Goal: Use online tool/utility

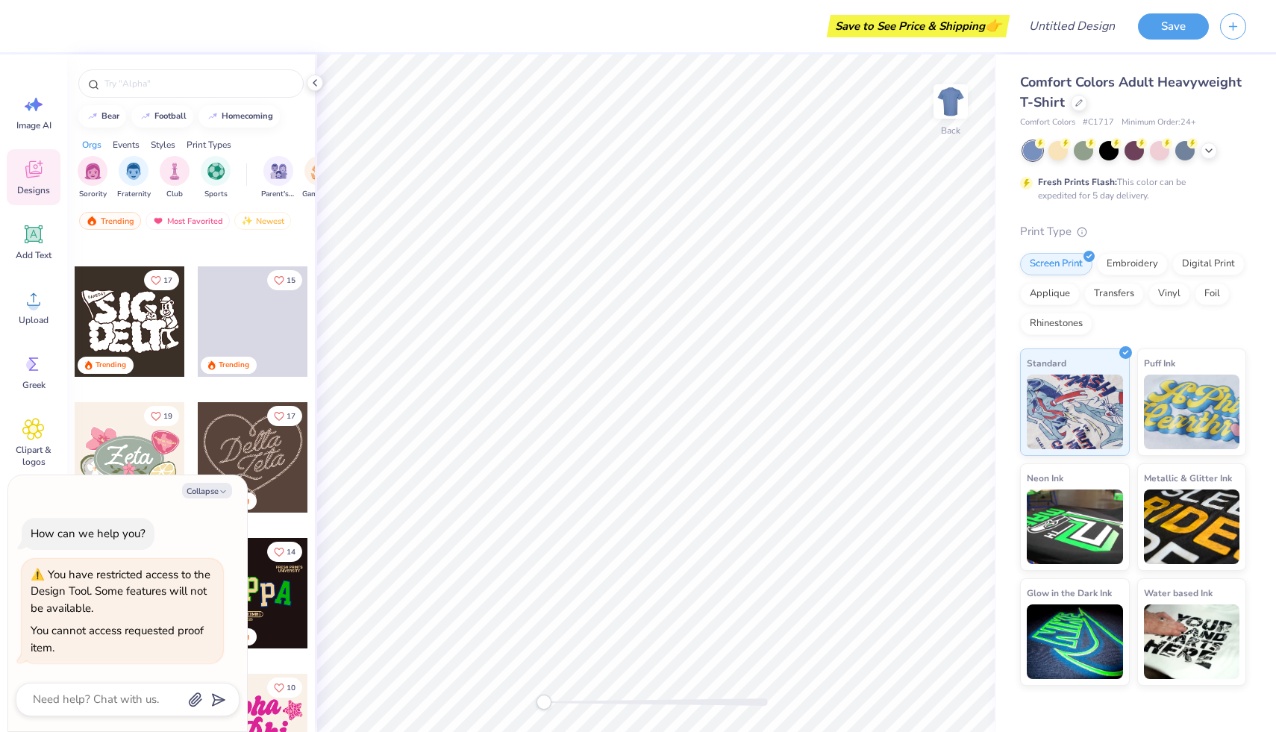
scroll to position [333, 0]
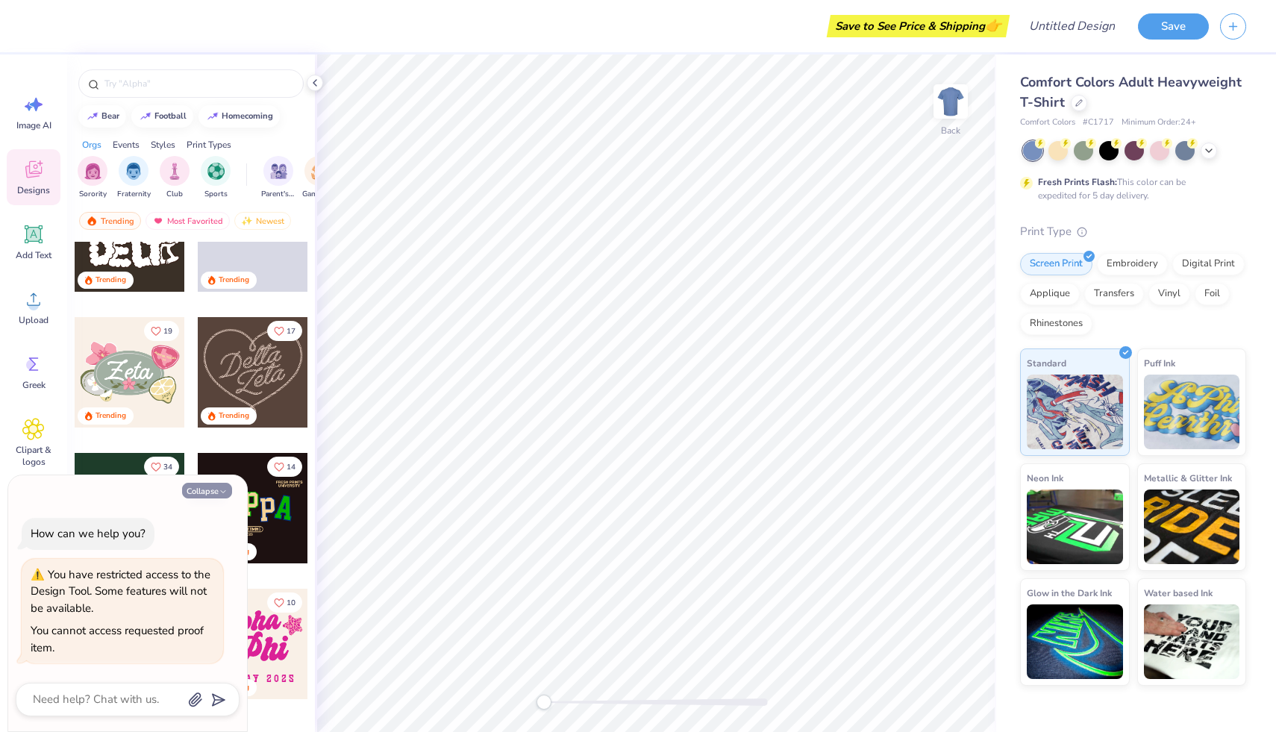
click at [215, 492] on button "Collapse" at bounding box center [207, 491] width 50 height 16
type textarea "x"
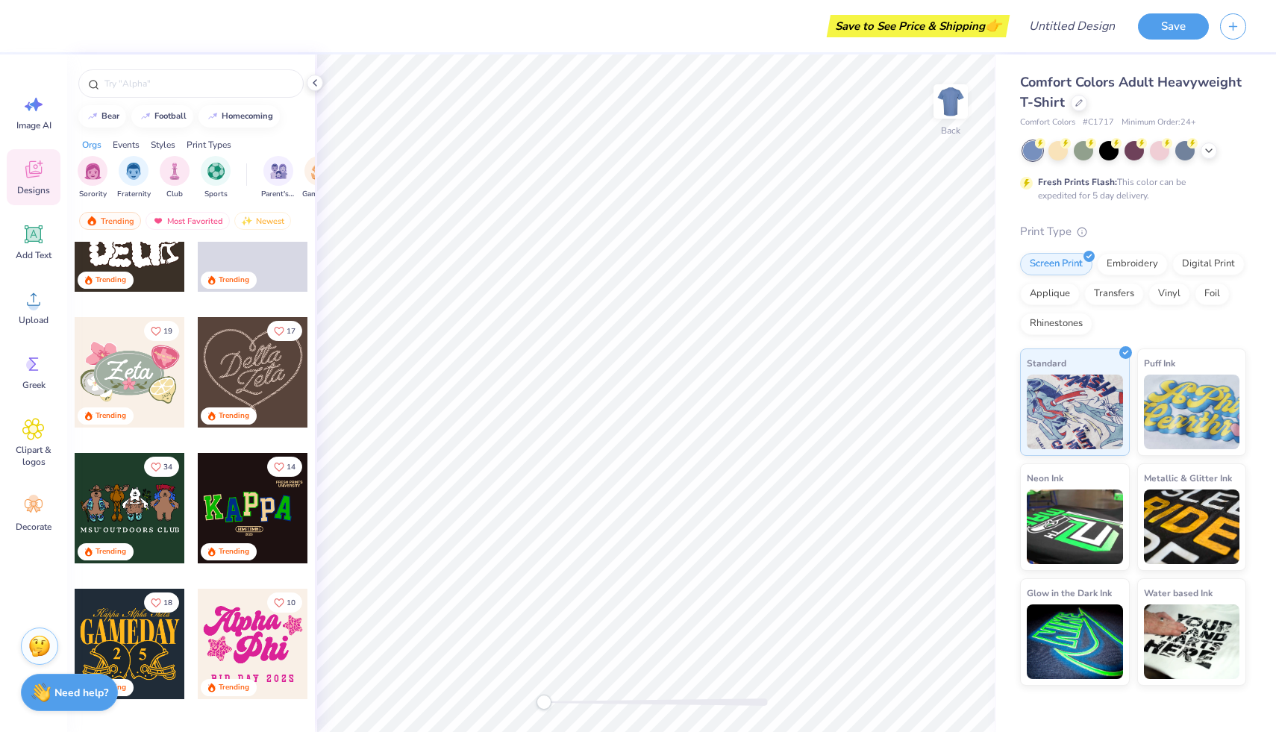
scroll to position [0, 0]
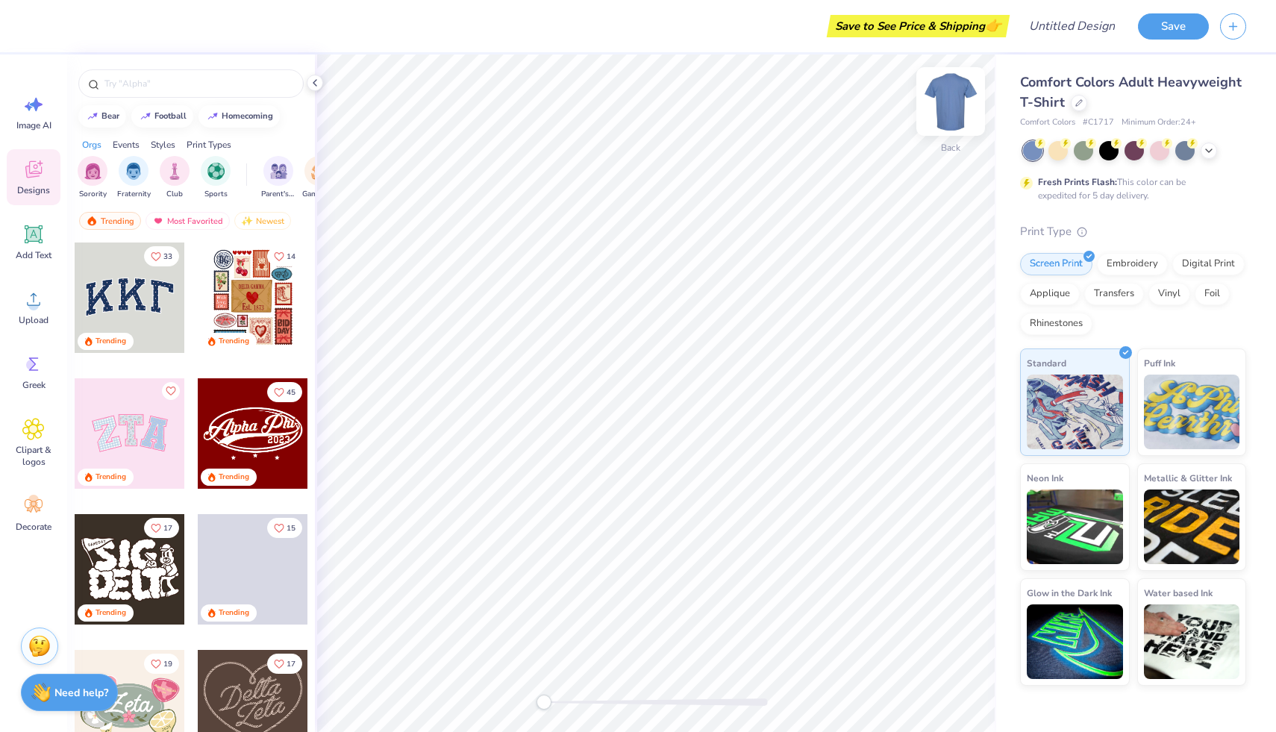
click at [941, 120] on img at bounding box center [951, 102] width 60 height 60
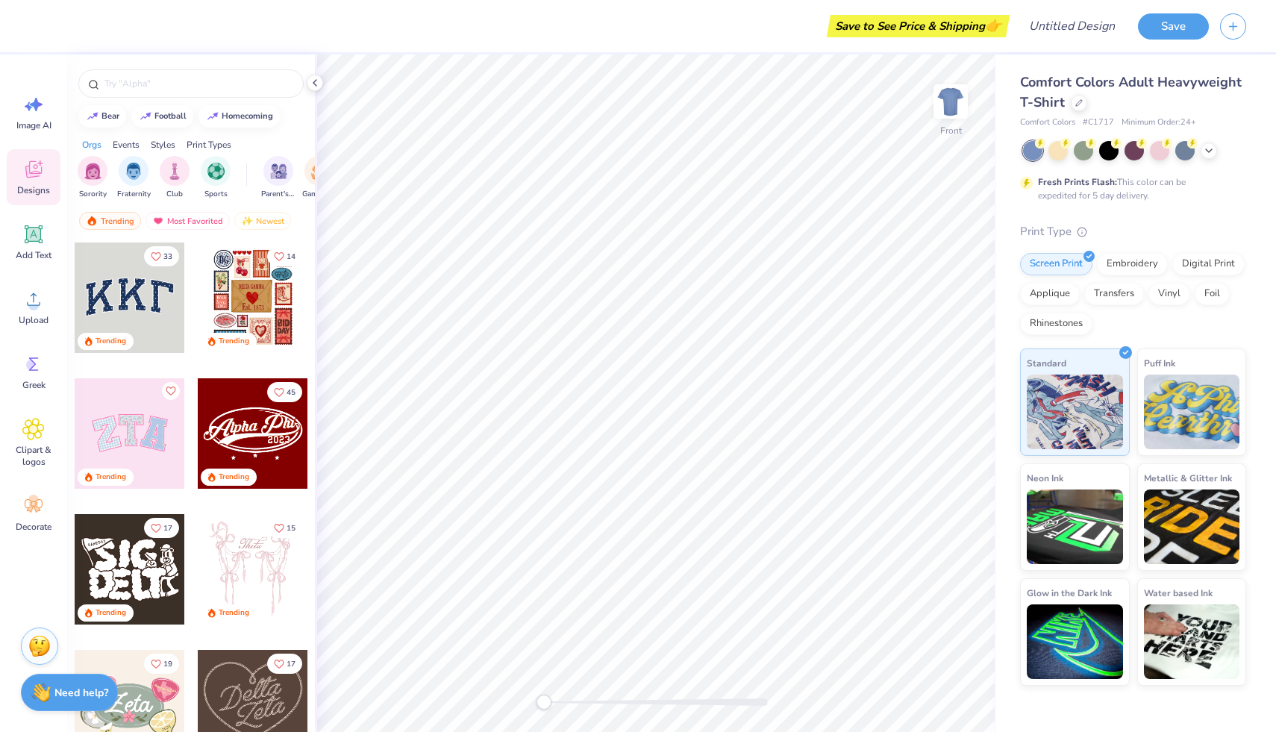
click at [941, 116] on img at bounding box center [951, 102] width 30 height 30
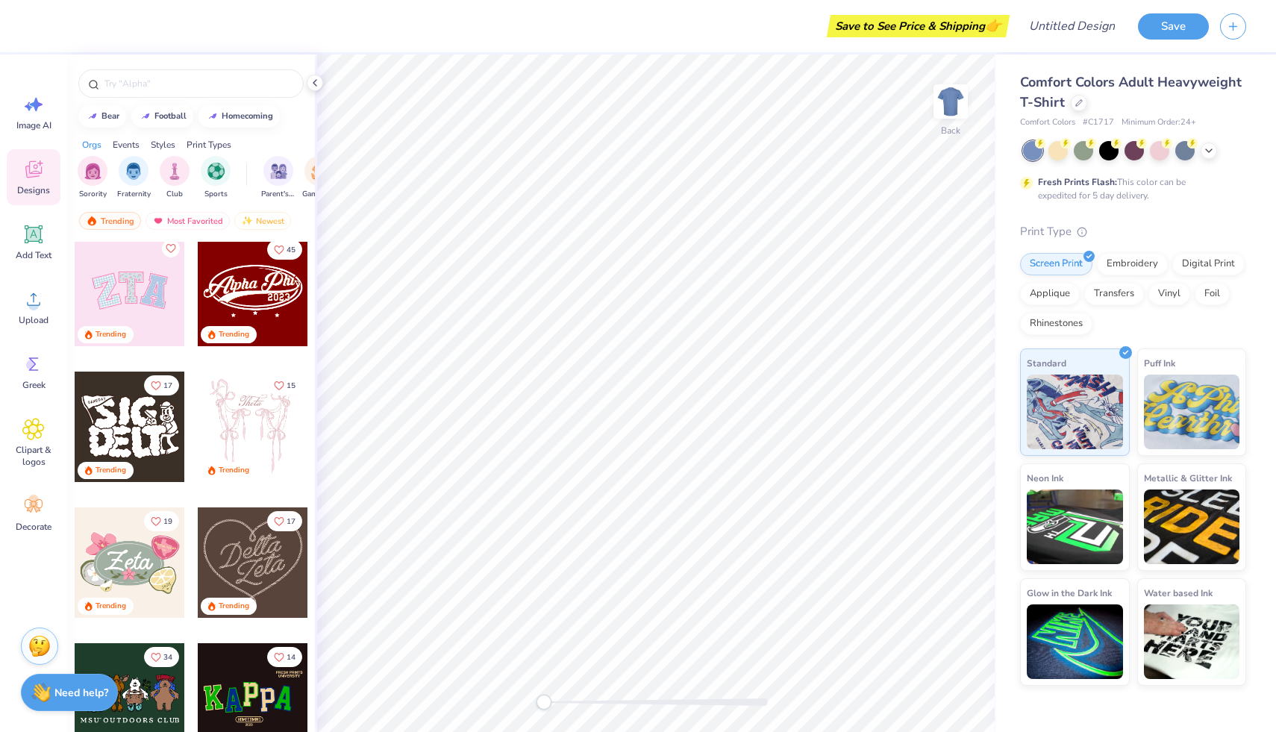
scroll to position [151, 0]
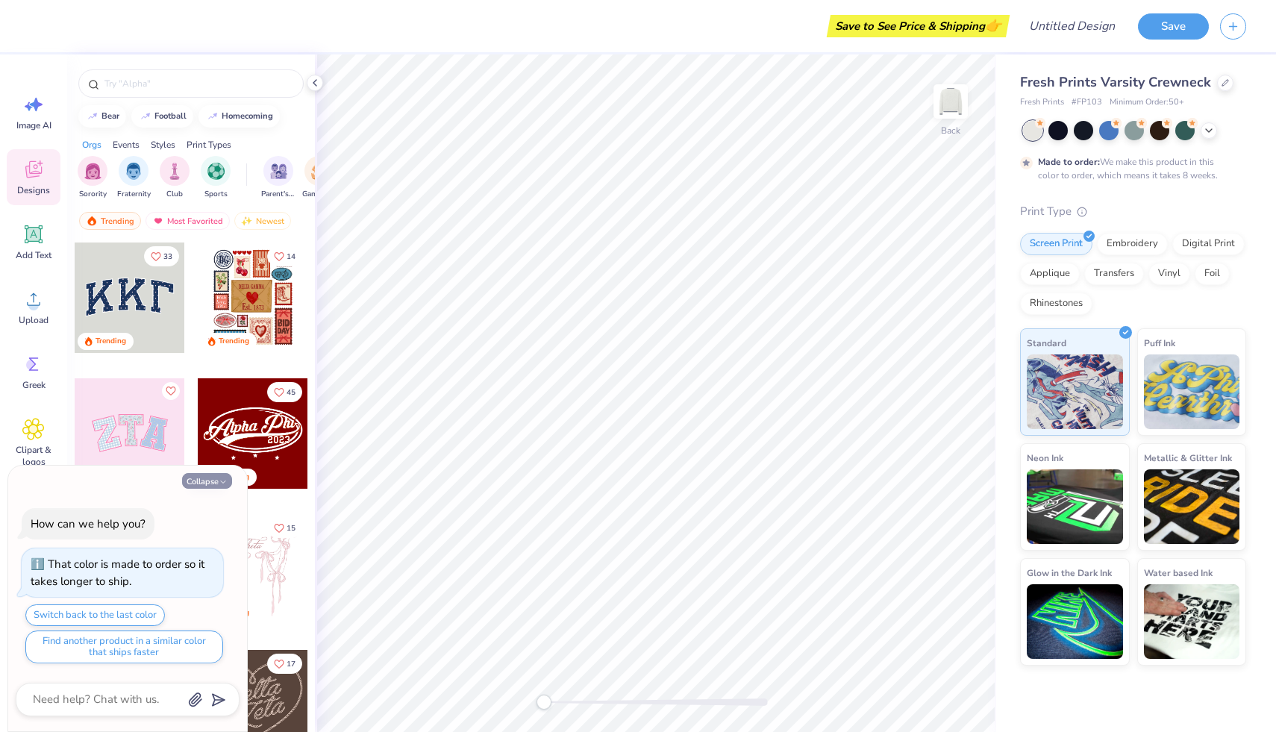
click at [209, 479] on button "Collapse" at bounding box center [207, 481] width 50 height 16
type textarea "x"
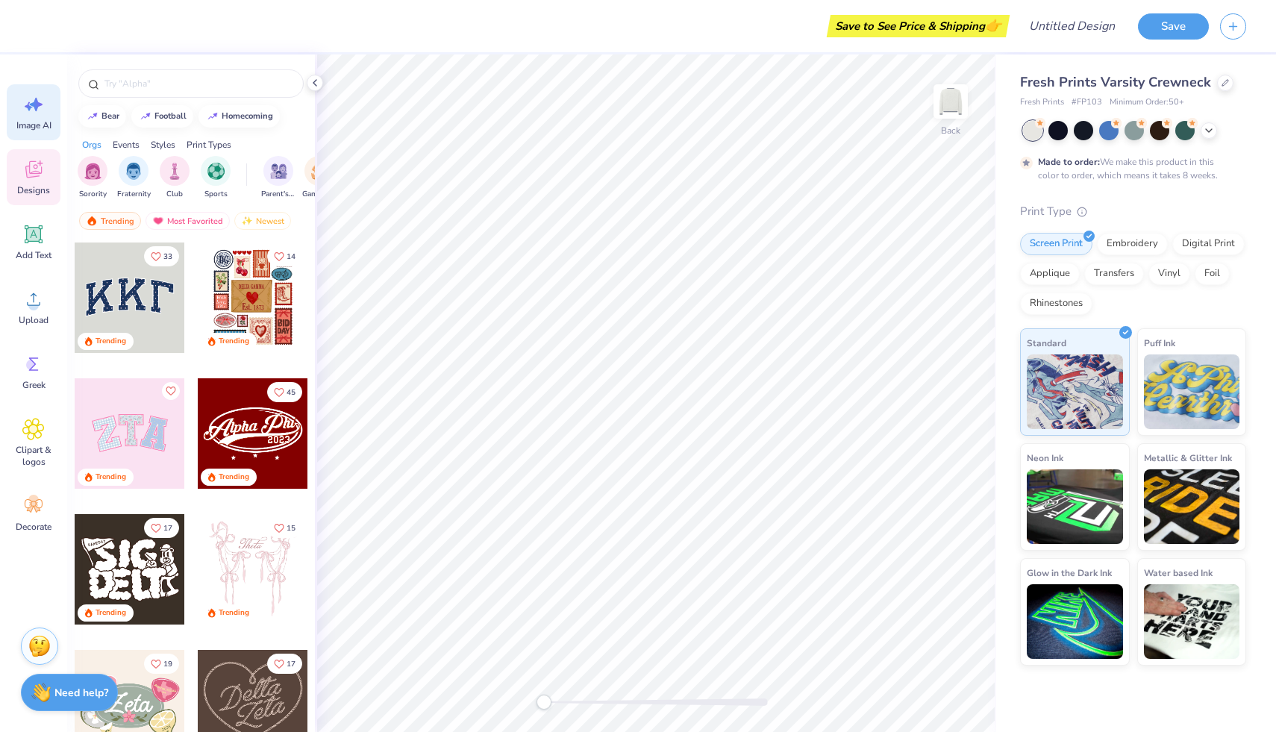
click at [29, 102] on icon at bounding box center [29, 106] width 8 height 9
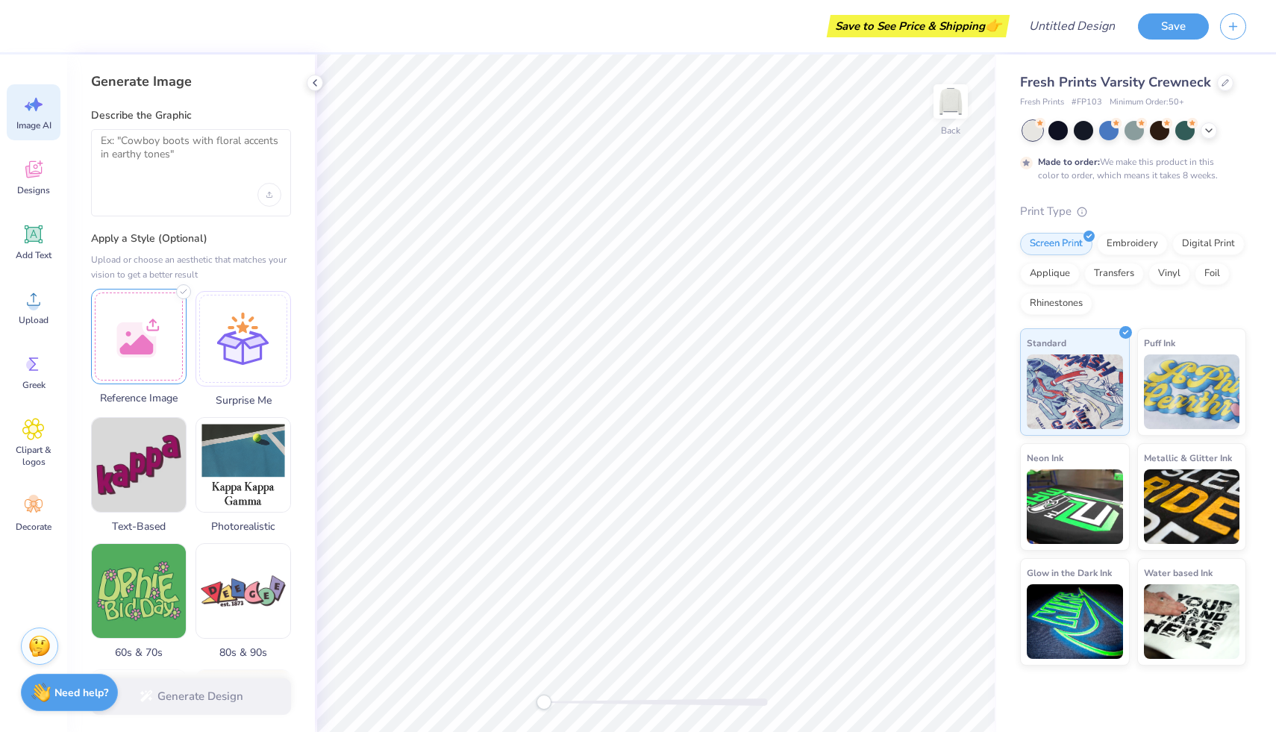
click at [170, 375] on div at bounding box center [138, 336] width 95 height 95
